Goal: Check status: Check status

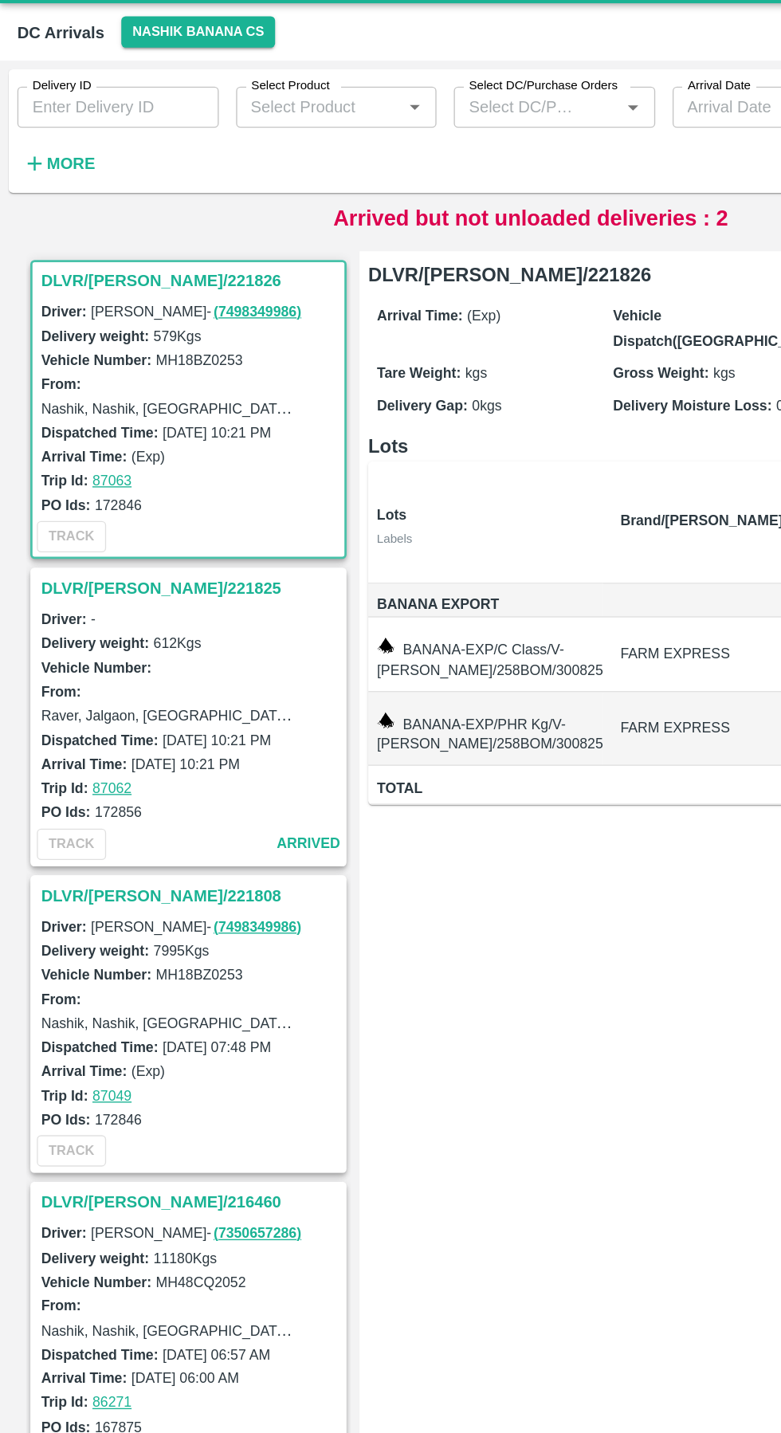
click at [114, 468] on h3 "DLVR/[PERSON_NAME]/221825" at bounding box center [141, 470] width 222 height 21
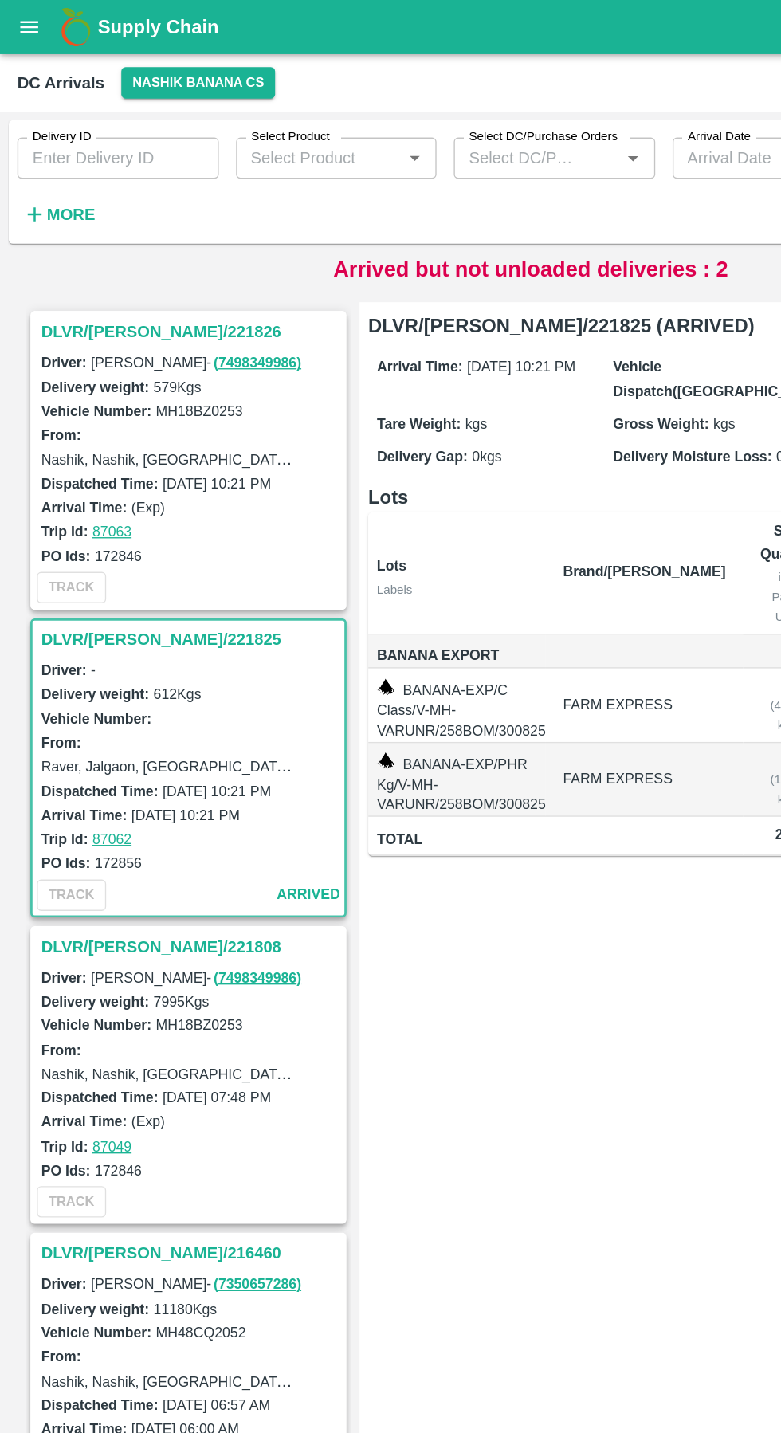
click at [112, 238] on h3 "DLVR/[PERSON_NAME]/221826" at bounding box center [141, 244] width 222 height 21
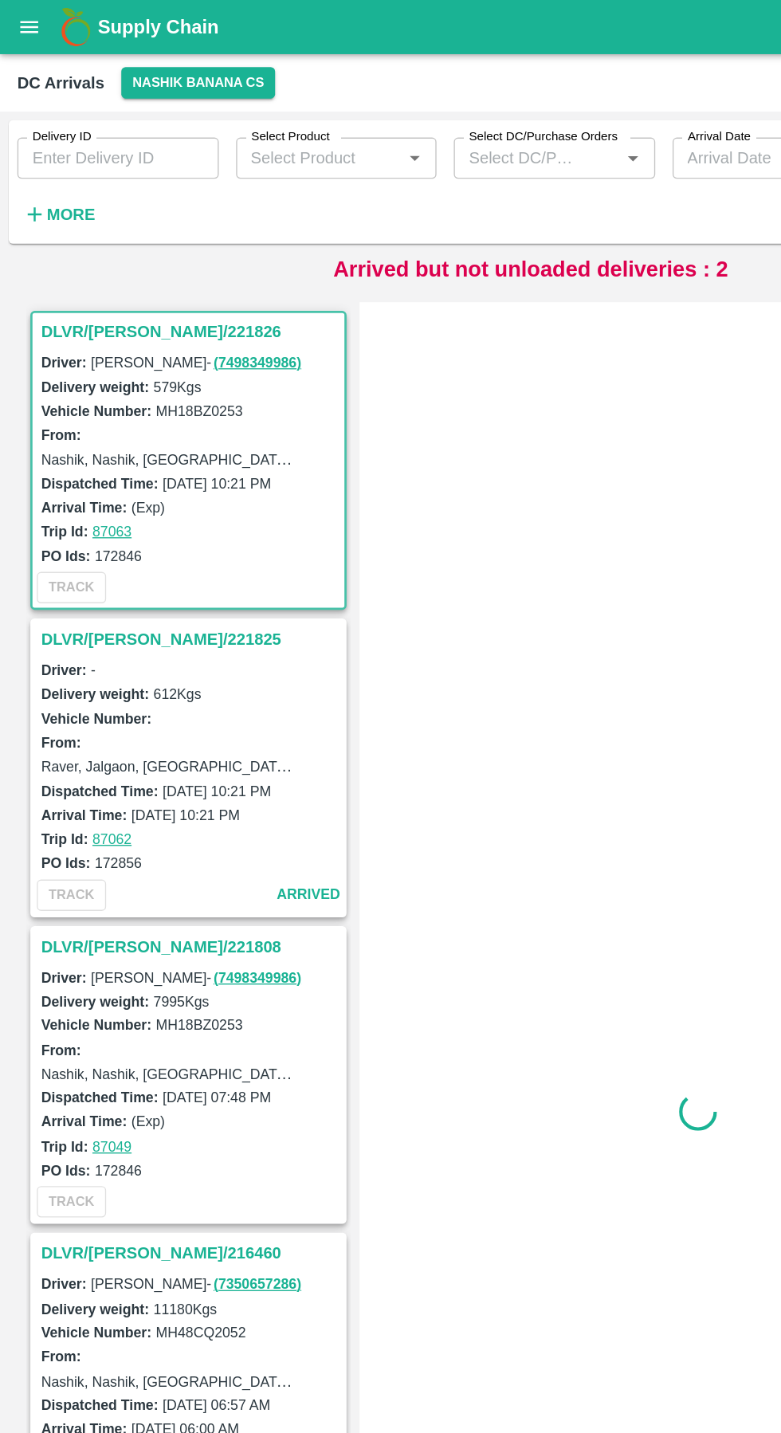
scroll to position [6, 0]
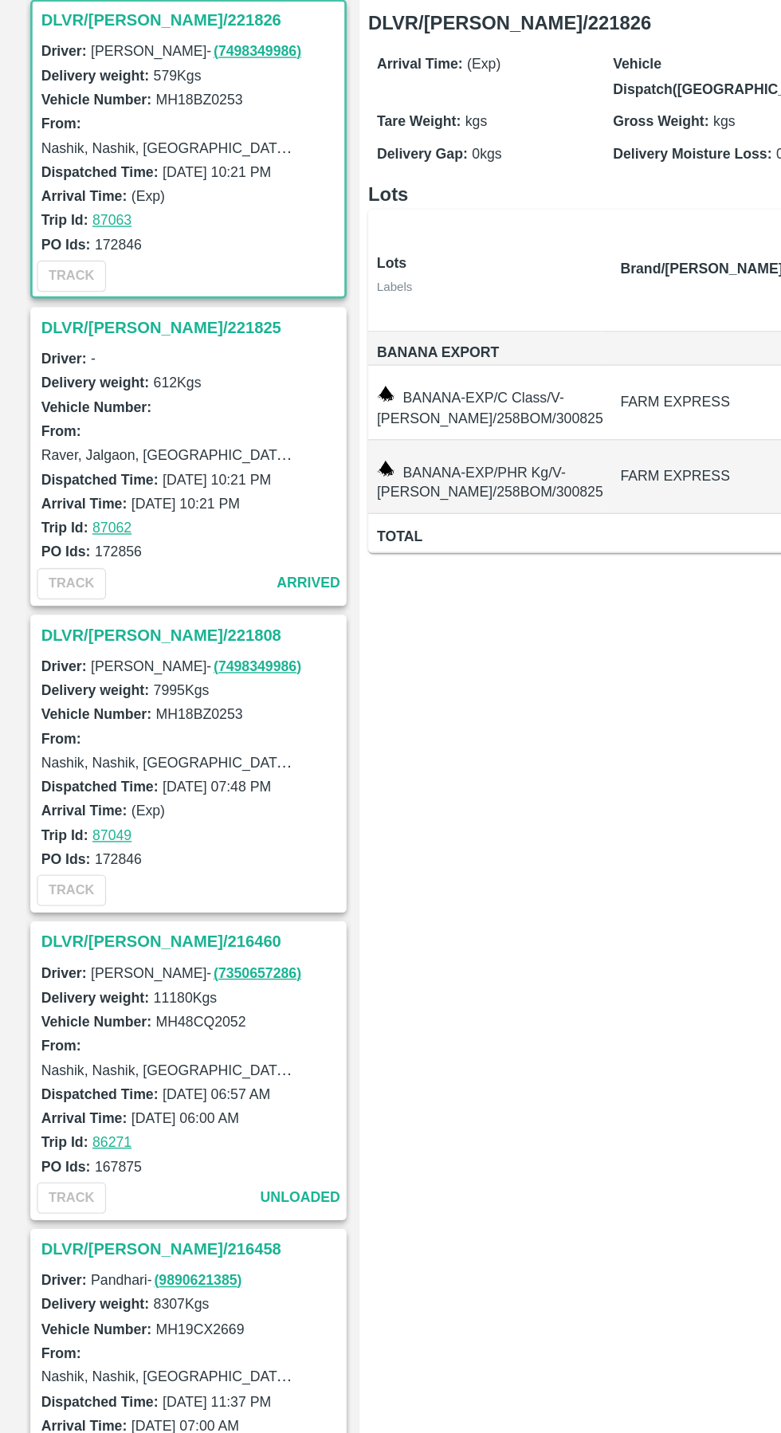
click at [108, 458] on h3 "DLVR/[PERSON_NAME]/221825" at bounding box center [141, 464] width 222 height 21
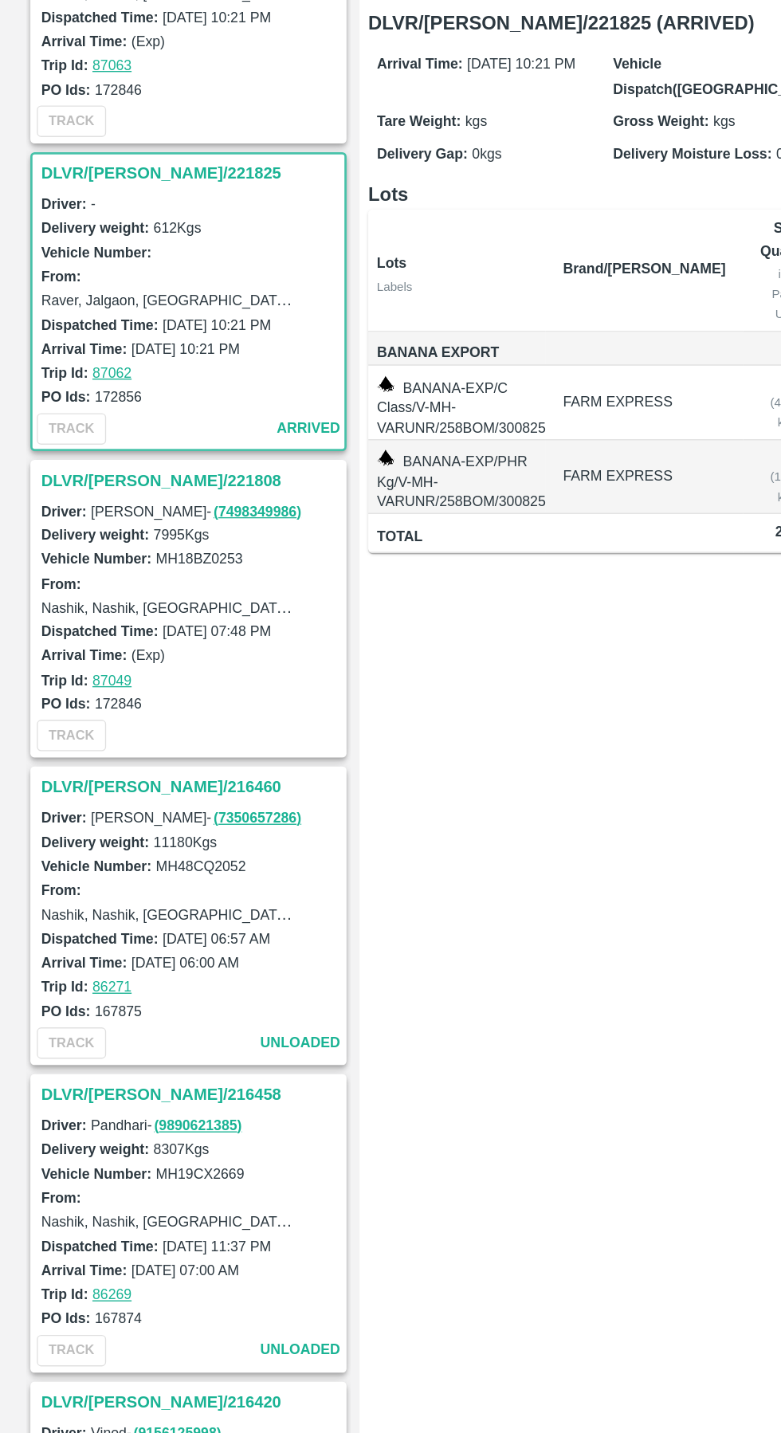
scroll to position [232, 0]
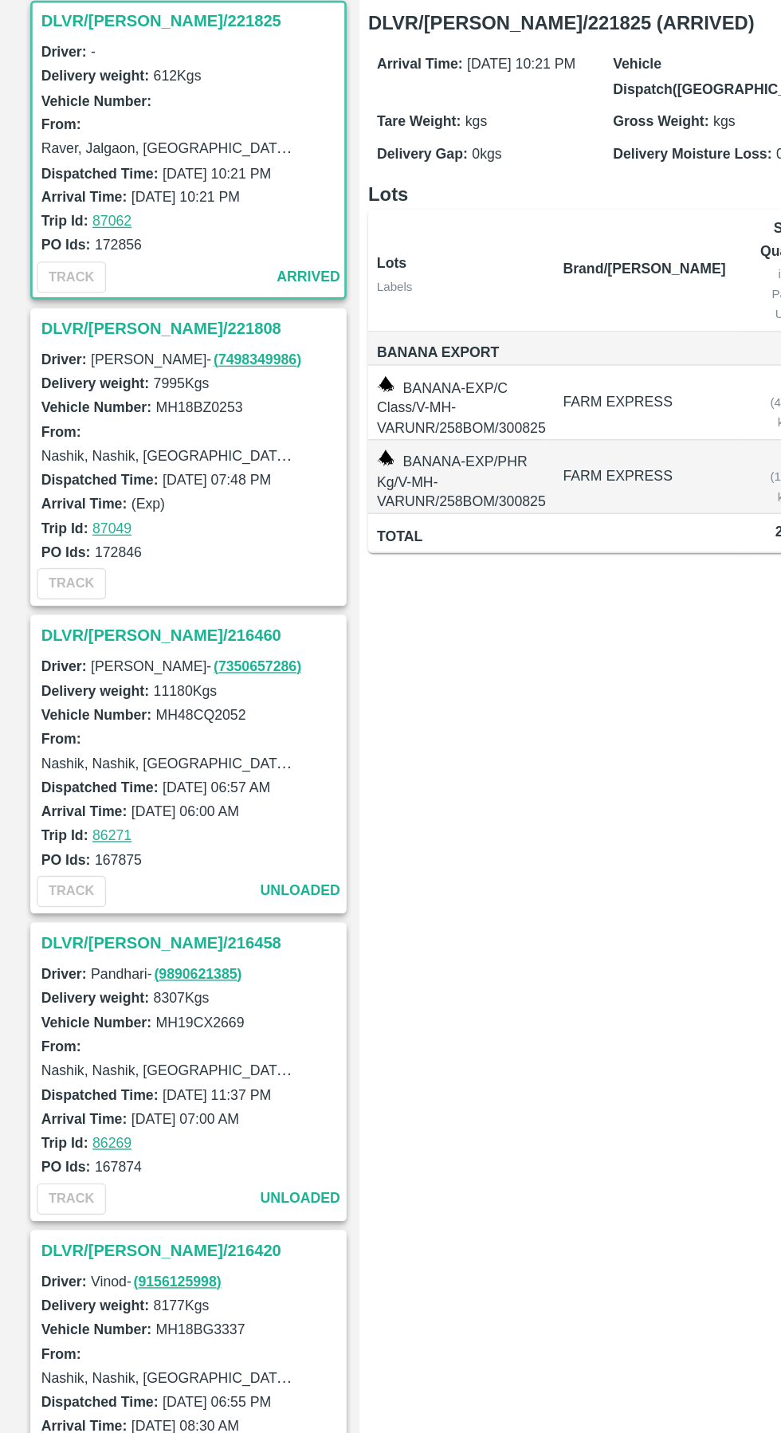
click at [103, 464] on h3 "DLVR/[PERSON_NAME]/221808" at bounding box center [141, 464] width 222 height 21
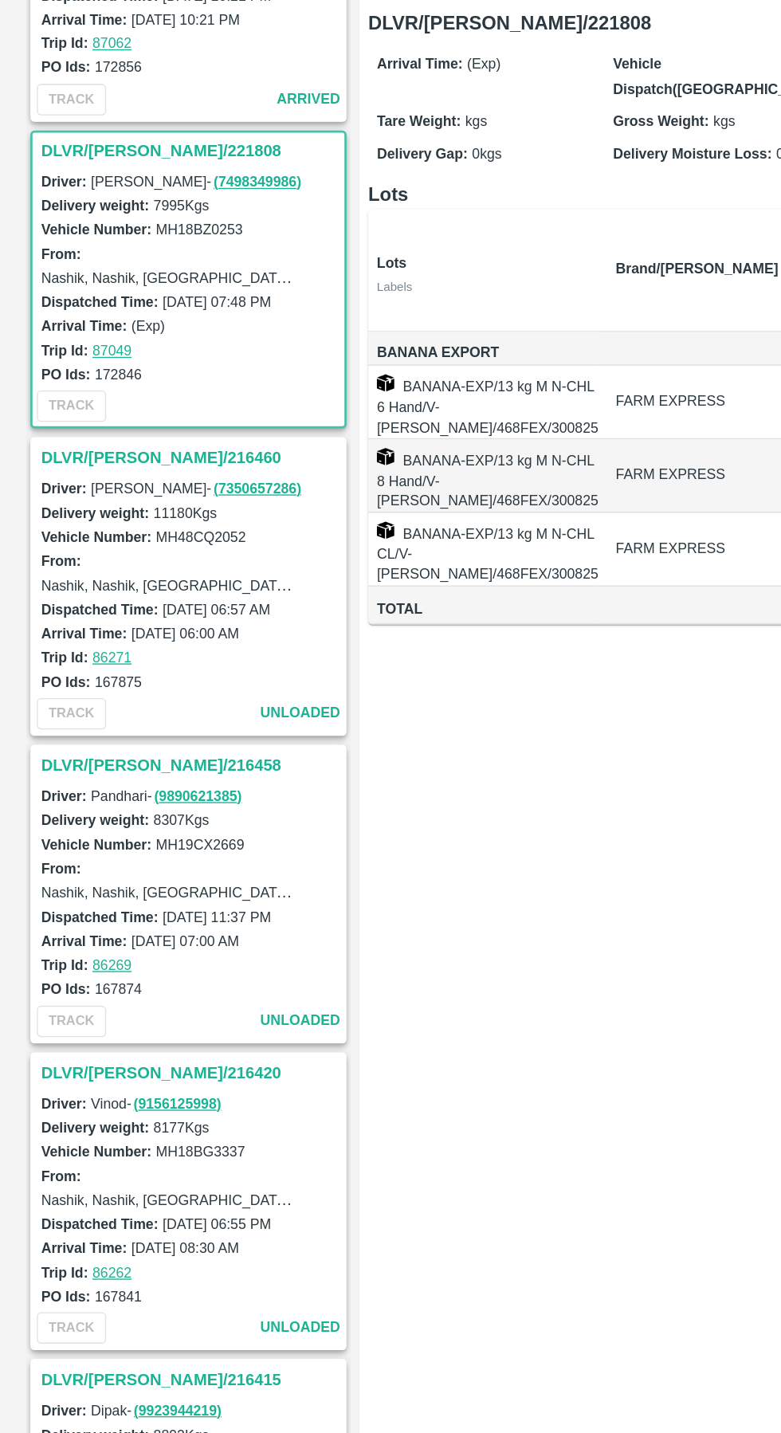
scroll to position [458, 0]
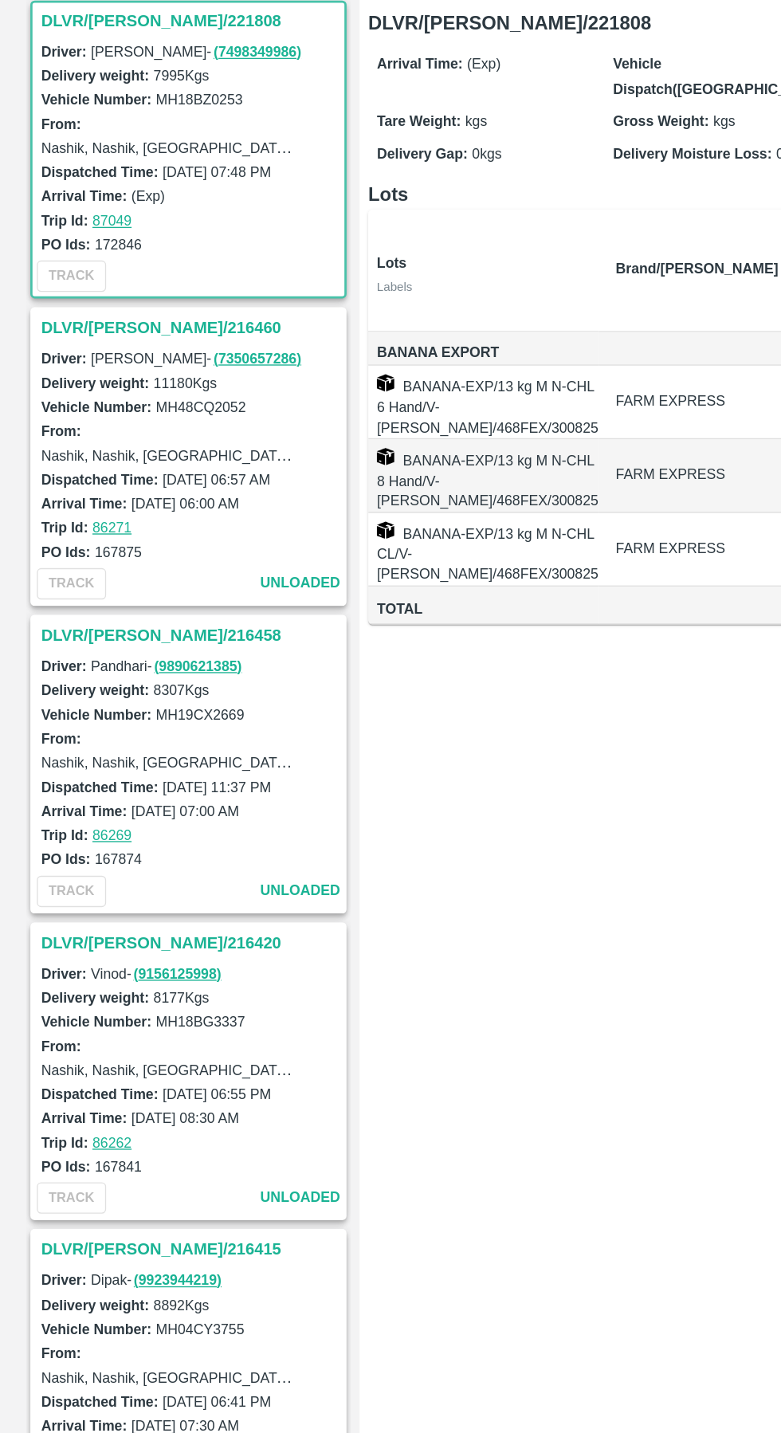
click at [157, 486] on link "( 7350657286 )" at bounding box center [189, 487] width 65 height 12
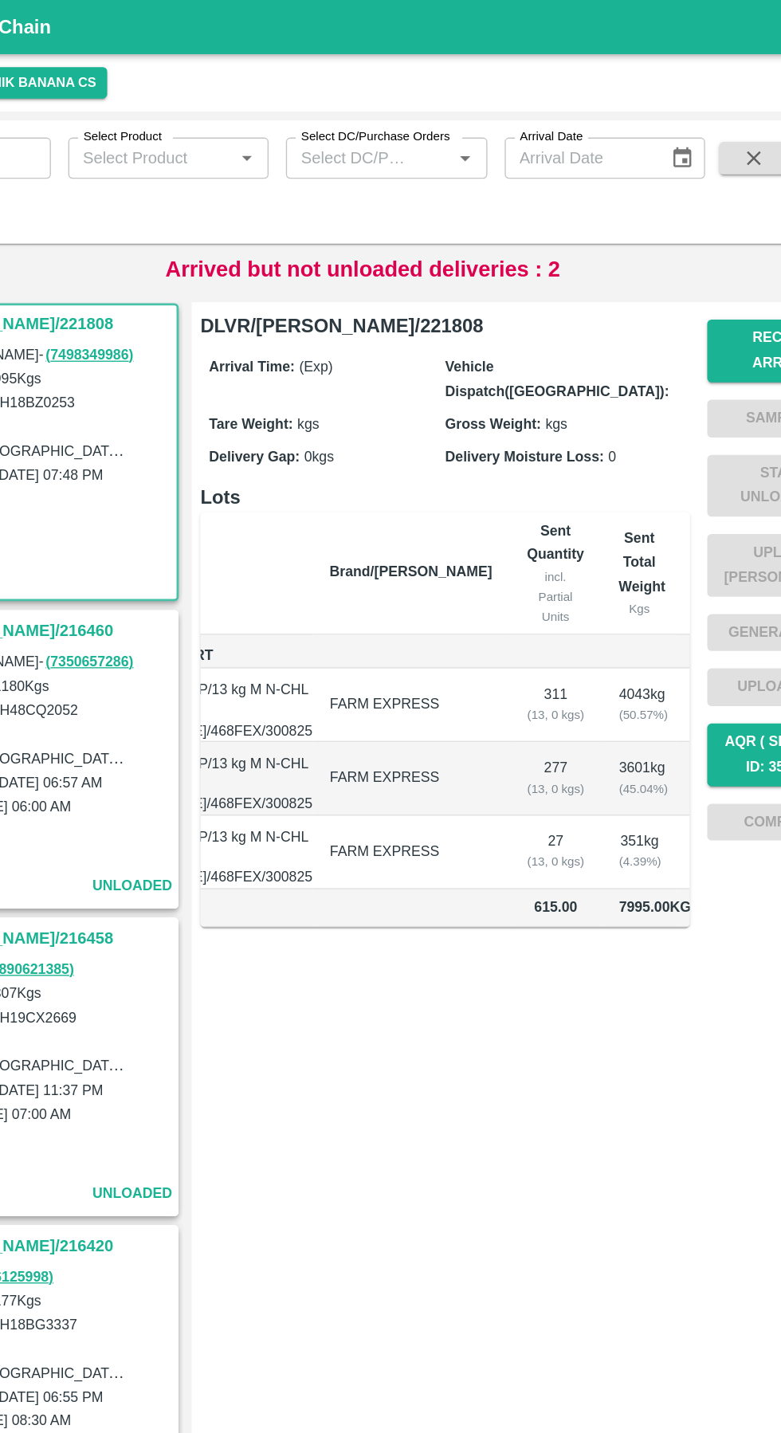
scroll to position [0, 0]
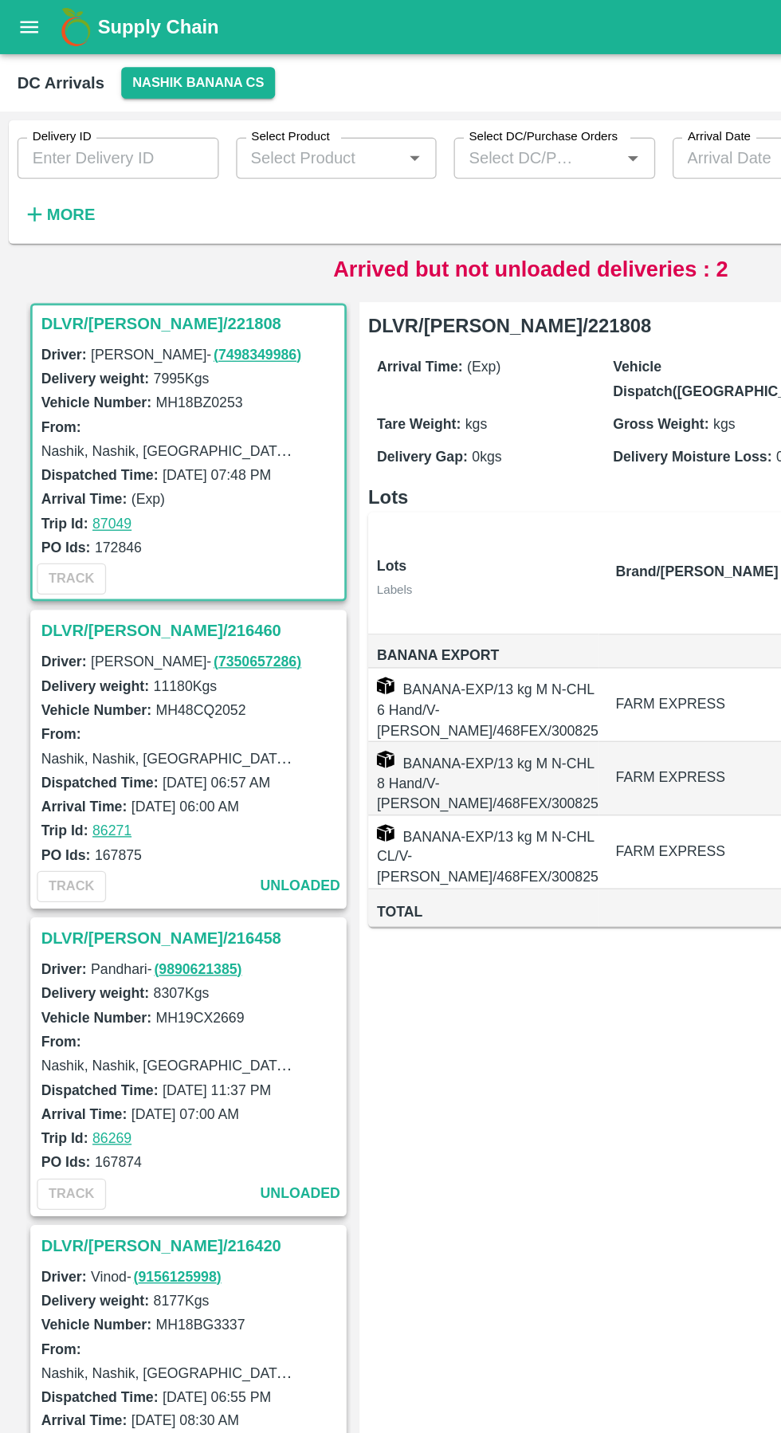
click at [83, 462] on h3 "DLVR/[PERSON_NAME]/216460" at bounding box center [141, 464] width 222 height 21
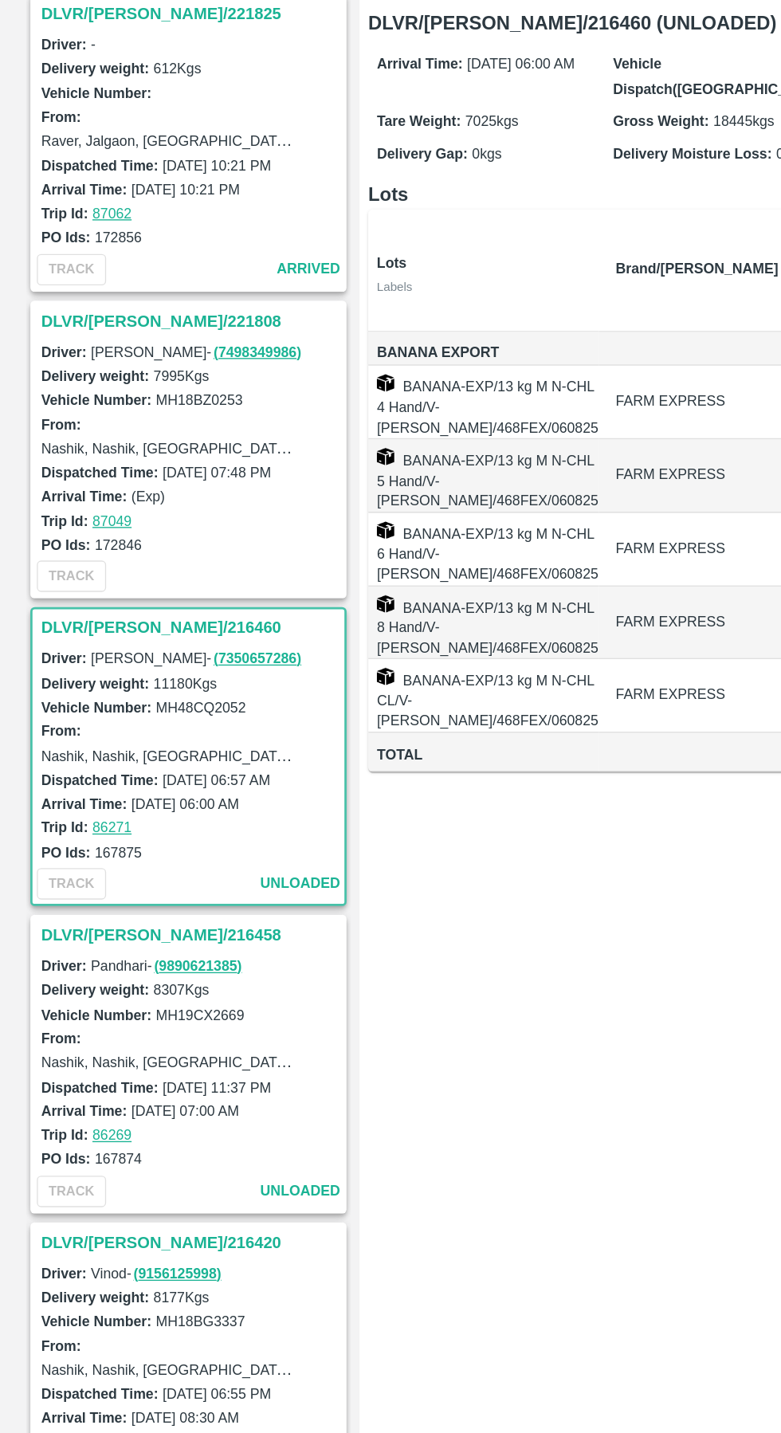
scroll to position [213, 0]
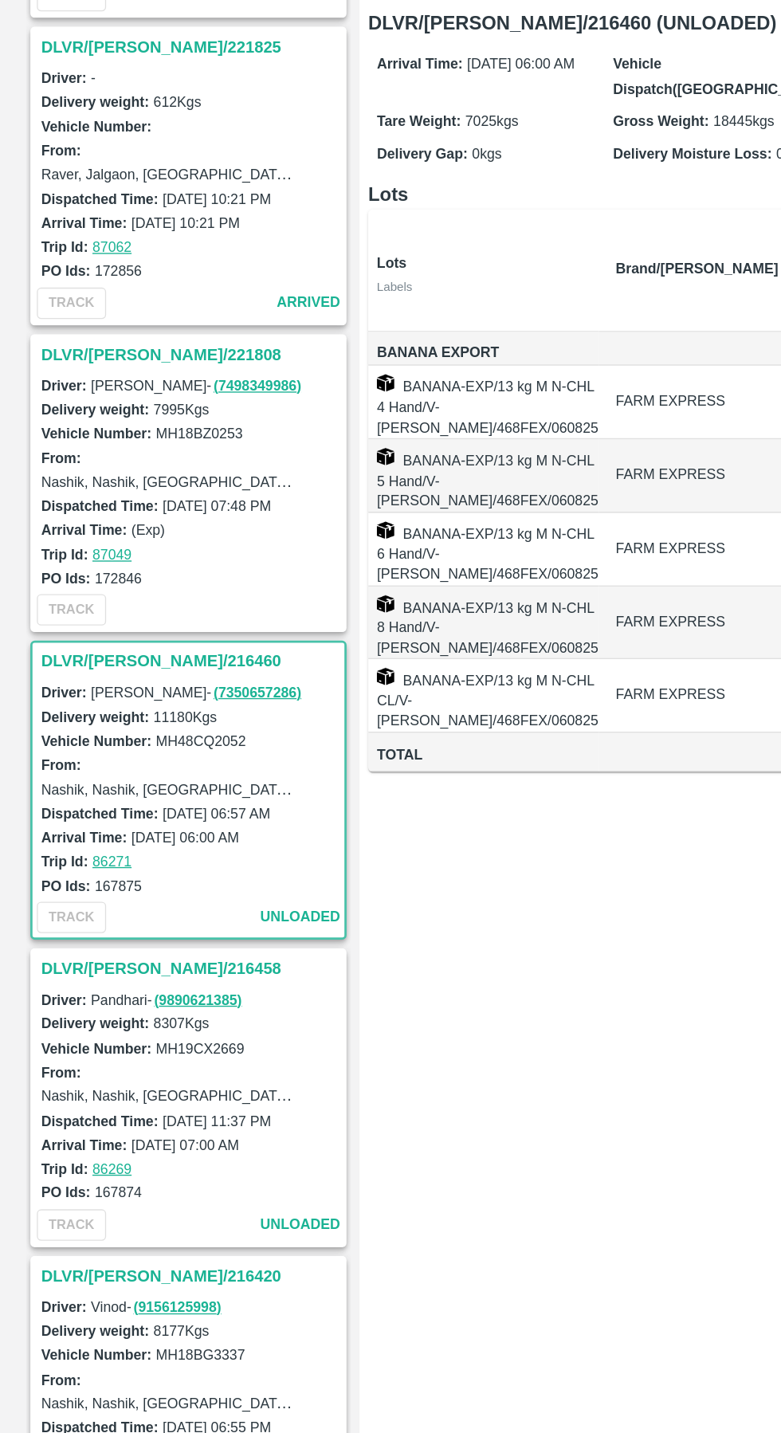
click at [88, 483] on h3 "DLVR/[PERSON_NAME]/221808" at bounding box center [141, 484] width 222 height 21
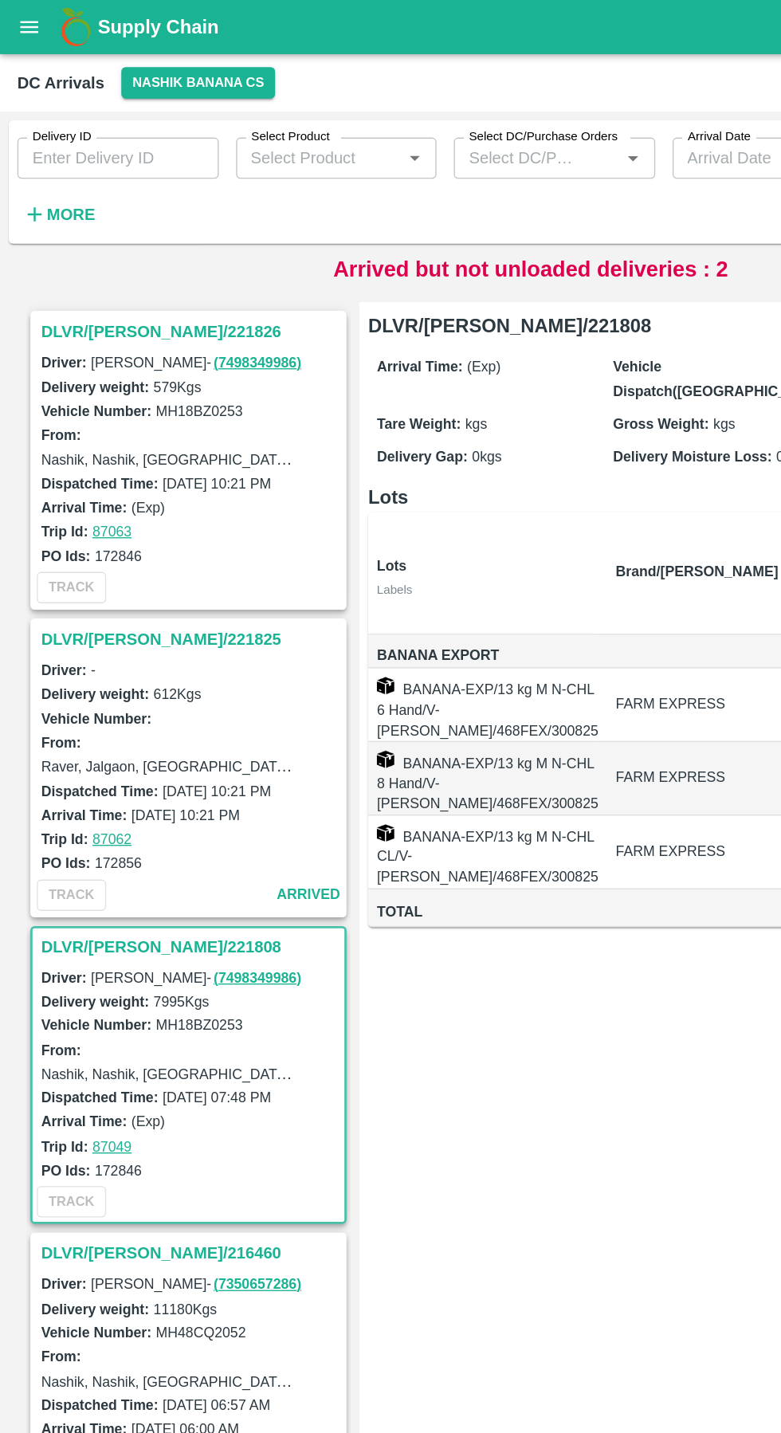
click at [97, 246] on h3 "DLVR/[PERSON_NAME]/221826" at bounding box center [141, 244] width 222 height 21
